Goal: Check status: Check status

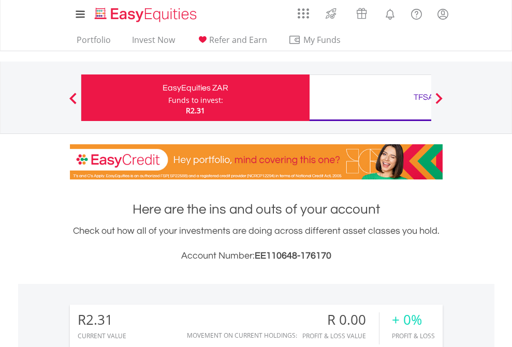
click at [168, 98] on div "Funds to invest:" at bounding box center [195, 100] width 55 height 10
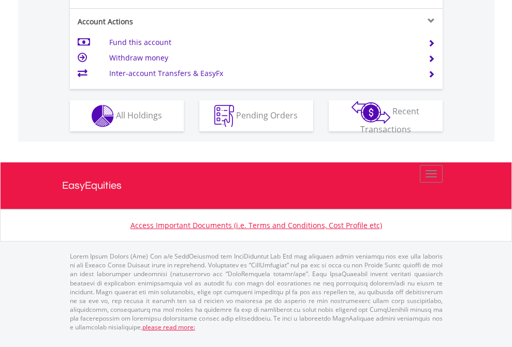
scroll to position [972, 0]
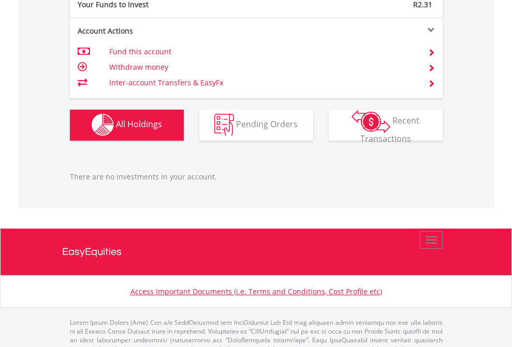
scroll to position [1025, 0]
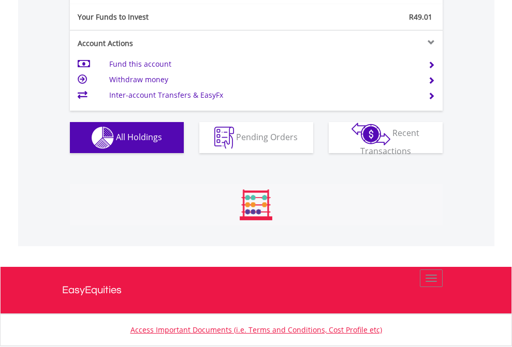
scroll to position [99, 163]
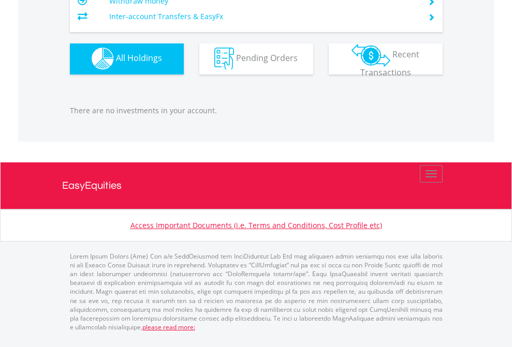
scroll to position [99, 163]
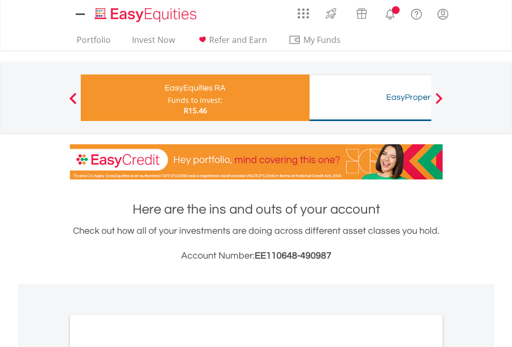
scroll to position [622, 0]
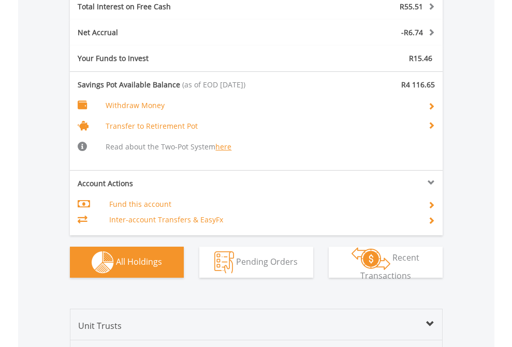
scroll to position [1253, 0]
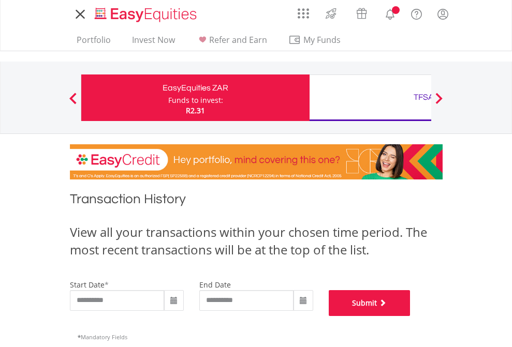
click at [410, 316] on button "Submit" at bounding box center [370, 303] width 82 height 26
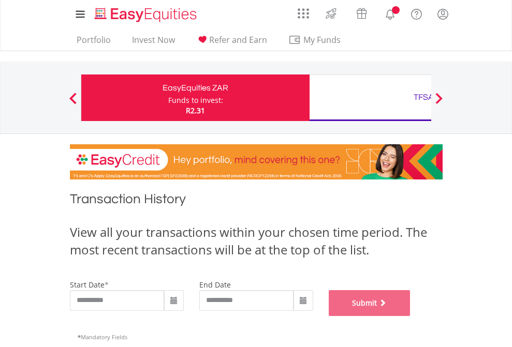
scroll to position [420, 0]
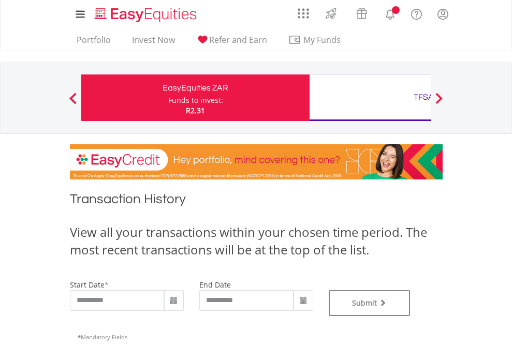
click at [370, 98] on div "TFSA" at bounding box center [424, 97] width 216 height 14
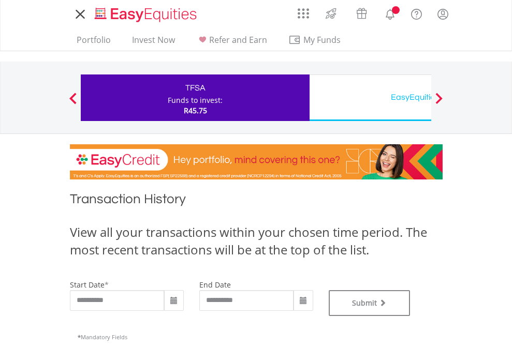
type input "**********"
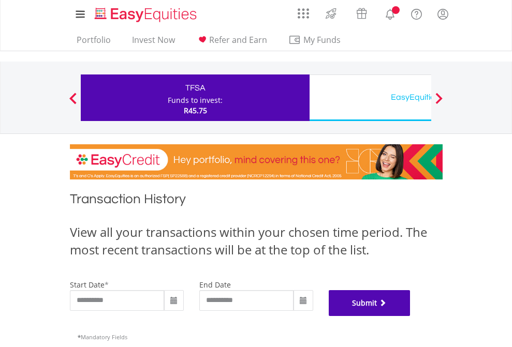
click at [410, 316] on button "Submit" at bounding box center [370, 303] width 82 height 26
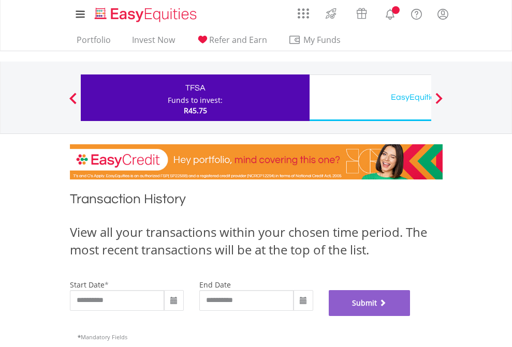
scroll to position [420, 0]
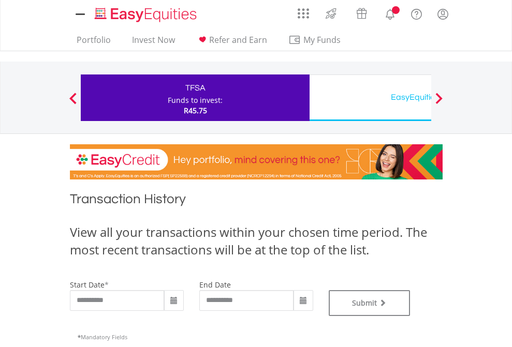
click at [370, 98] on div "EasyEquities USD" at bounding box center [424, 97] width 216 height 14
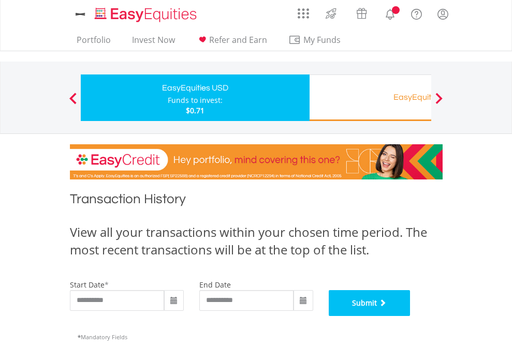
click at [410, 316] on button "Submit" at bounding box center [370, 303] width 82 height 26
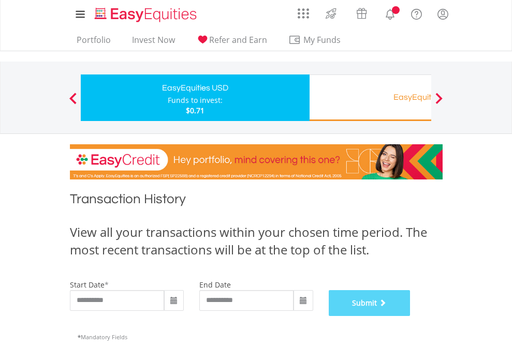
scroll to position [420, 0]
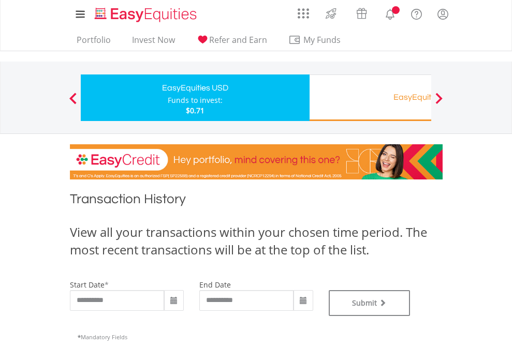
click at [370, 98] on div "EasyEquities RA" at bounding box center [424, 97] width 216 height 14
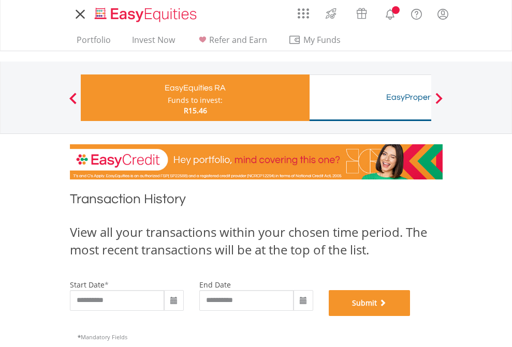
click at [410, 316] on button "Submit" at bounding box center [370, 303] width 82 height 26
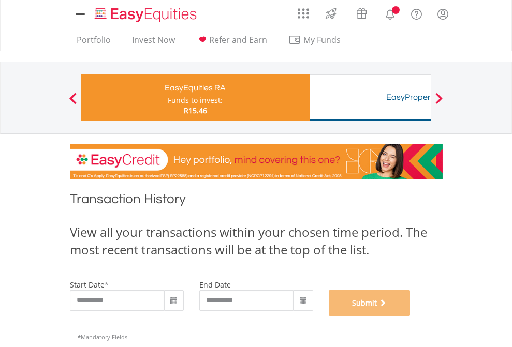
scroll to position [420, 0]
